Goal: Transaction & Acquisition: Purchase product/service

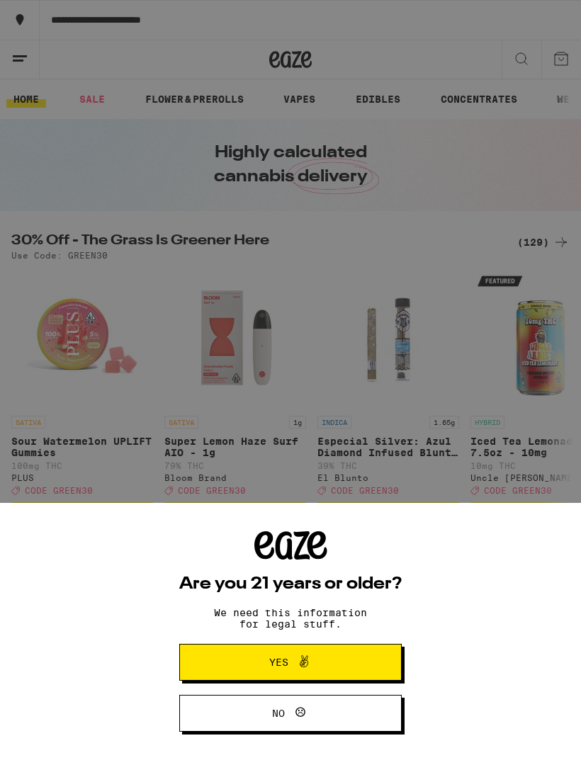
click at [215, 664] on button "Yes" at bounding box center [290, 662] width 222 height 37
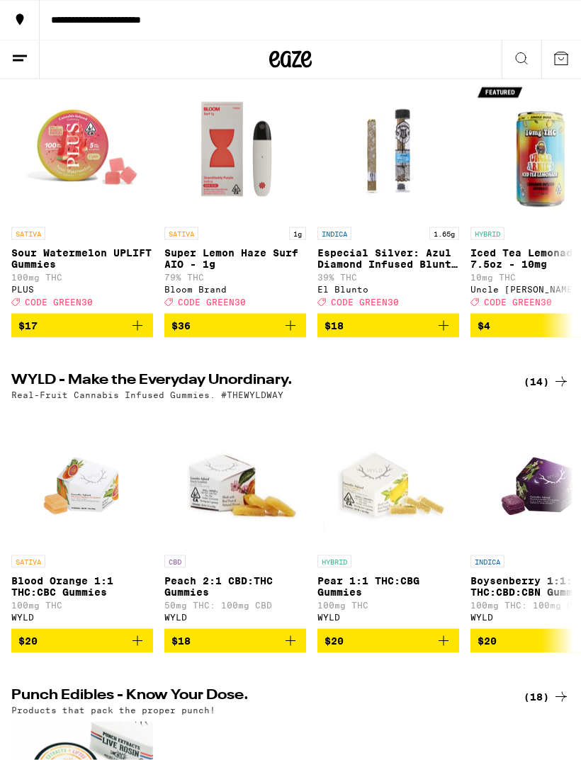
scroll to position [188, 0]
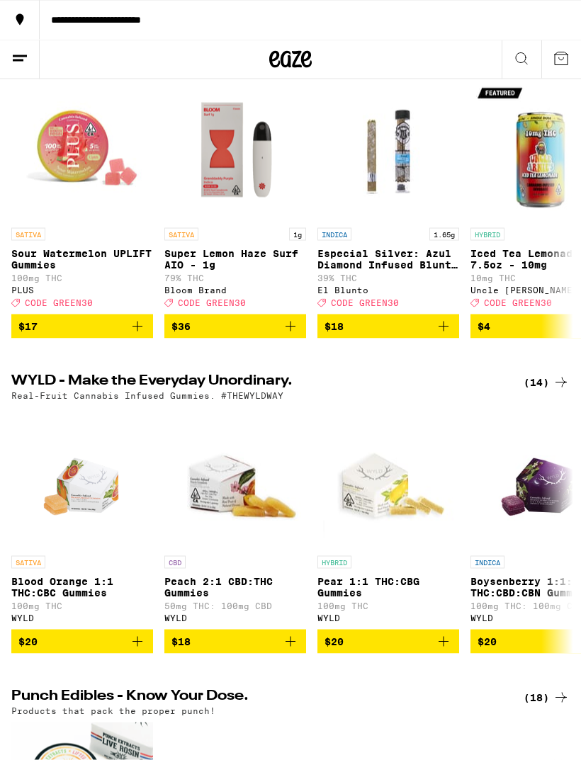
click at [374, 195] on img "Open page for Especial Silver: Azul Diamond Infused Blunt - 1.65g from El Blunto" at bounding box center [388, 150] width 142 height 142
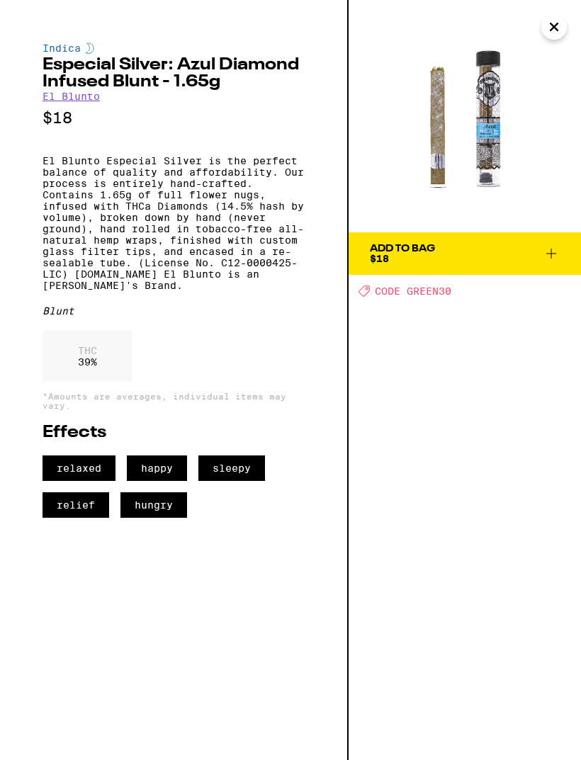
click at [443, 128] on img at bounding box center [464, 116] width 232 height 232
click at [552, 28] on icon "Close" at bounding box center [553, 26] width 7 height 7
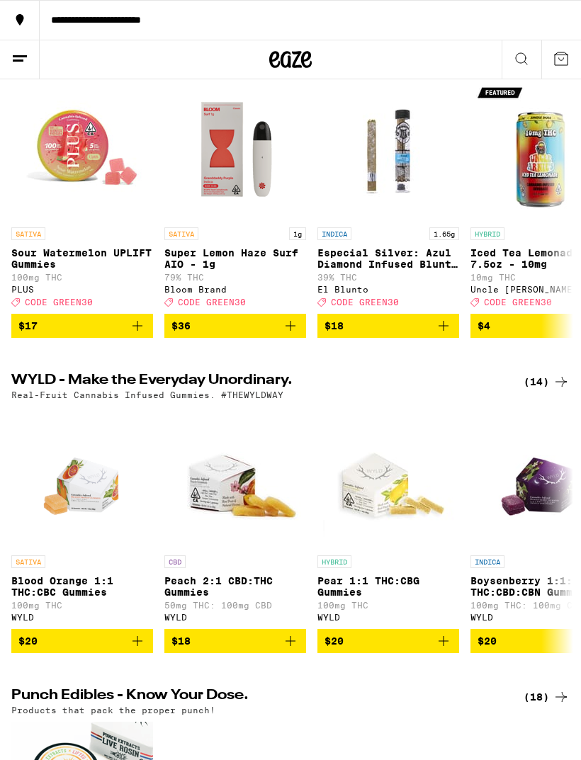
click at [27, 57] on icon at bounding box center [19, 58] width 17 height 17
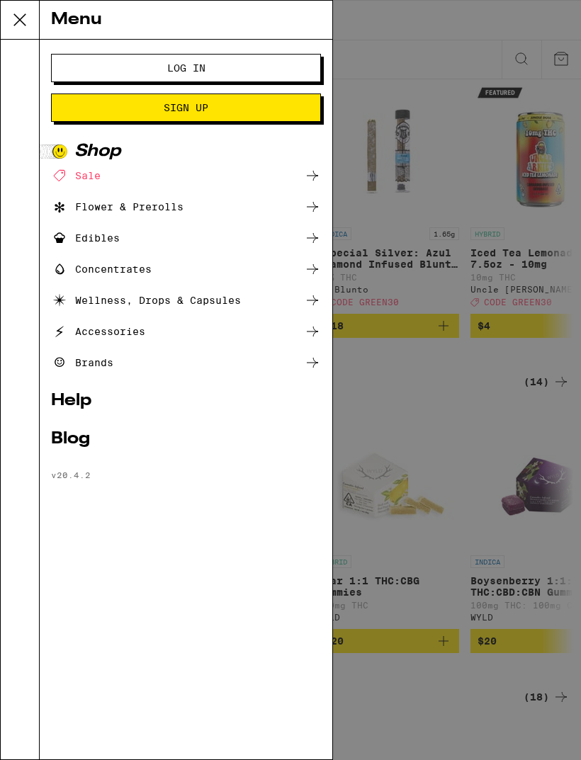
click at [195, 204] on div "Flower & Prerolls" at bounding box center [186, 206] width 270 height 17
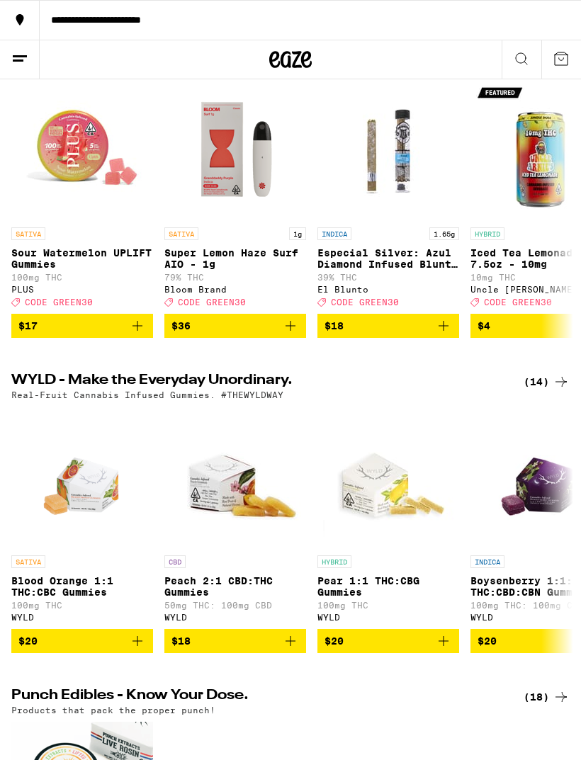
click at [21, 56] on line at bounding box center [20, 56] width 14 height 0
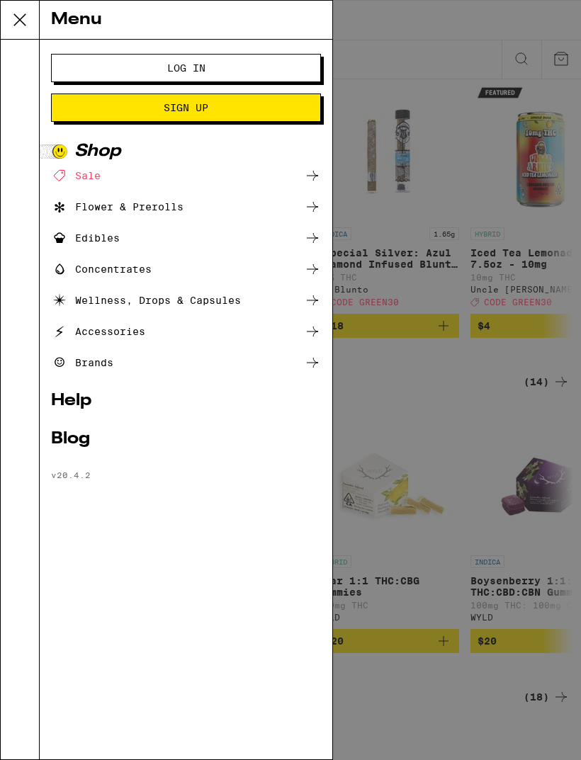
click at [117, 205] on div "Flower & Prerolls" at bounding box center [117, 206] width 132 height 17
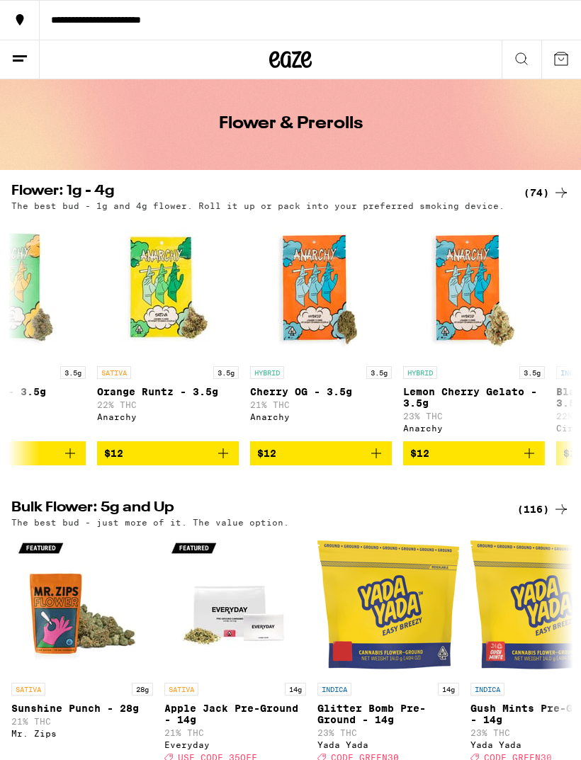
scroll to position [0, 374]
